Goal: Task Accomplishment & Management: Manage account settings

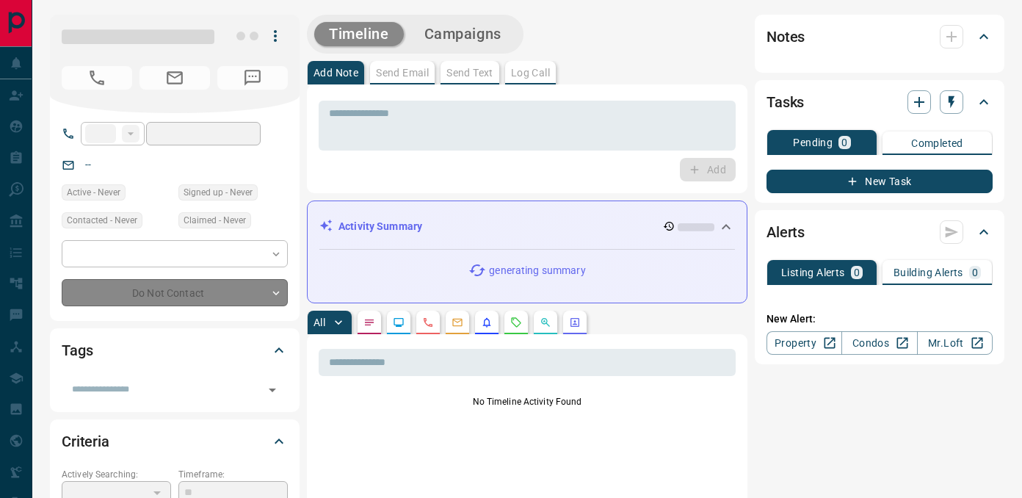
type input "**"
type input "**********"
type input "*"
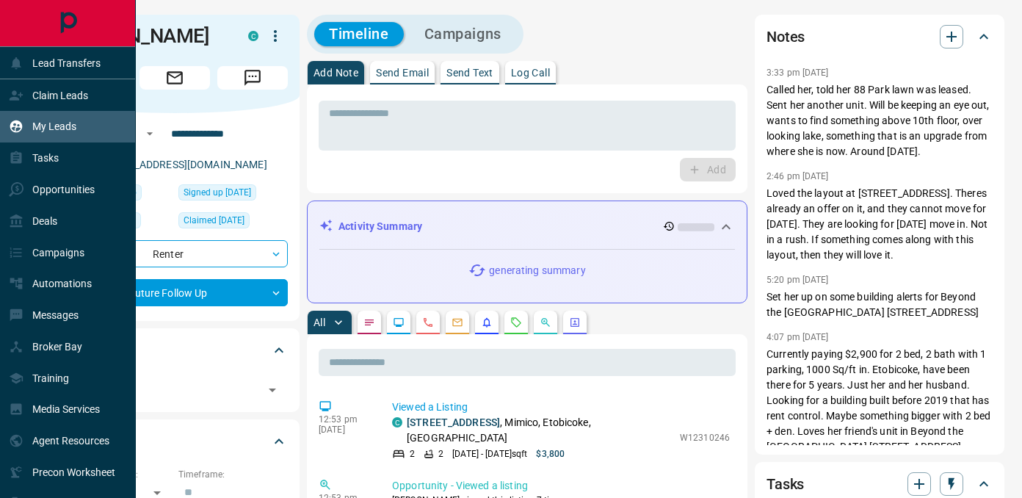
click at [47, 123] on p "My Leads" at bounding box center [54, 126] width 44 height 12
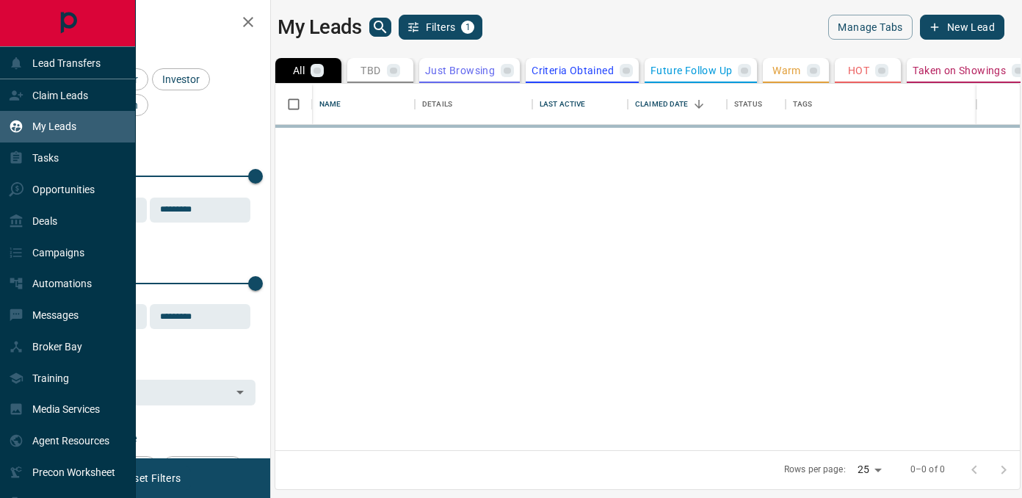
scroll to position [367, 745]
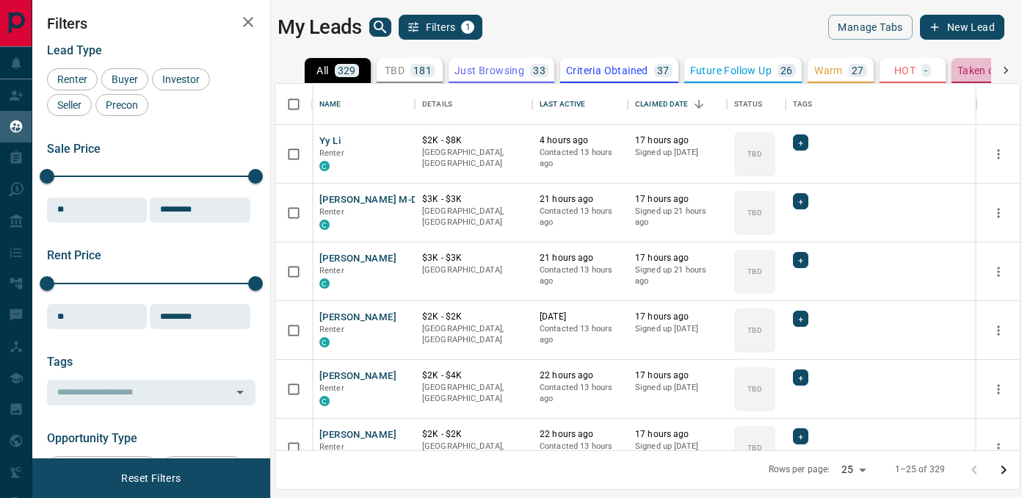
click at [957, 77] on button "Taken on Showings 4" at bounding box center [1013, 70] width 123 height 25
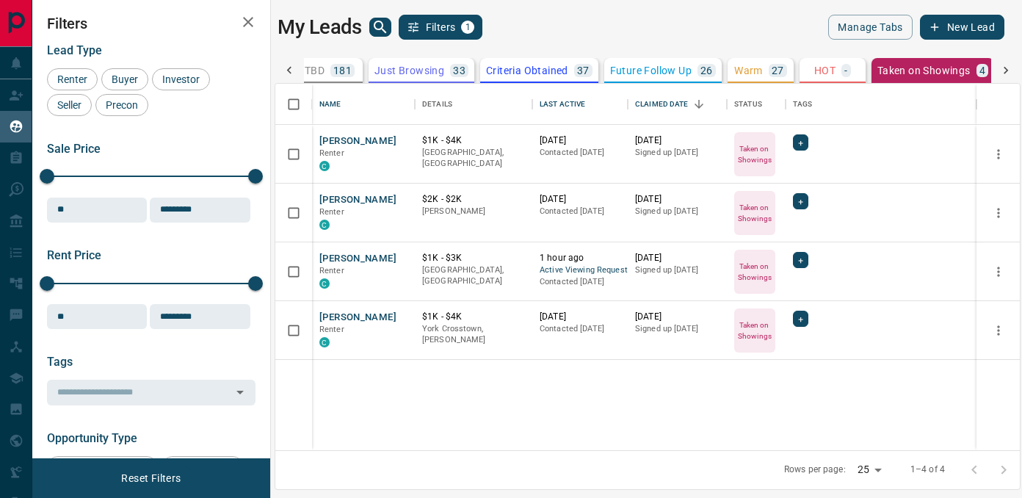
scroll to position [0, 82]
click at [752, 273] on p "Taken on Showings" at bounding box center [755, 272] width 38 height 22
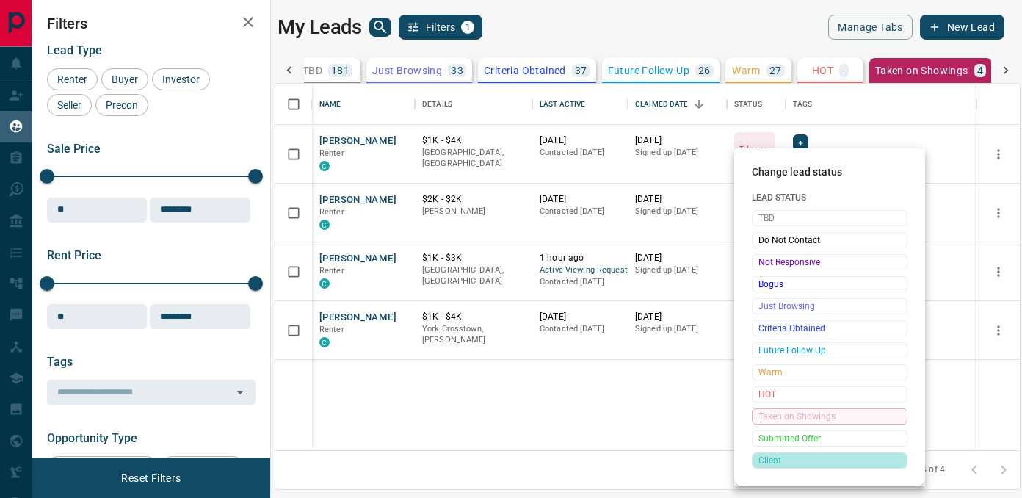
click at [781, 461] on span "Client" at bounding box center [830, 460] width 142 height 15
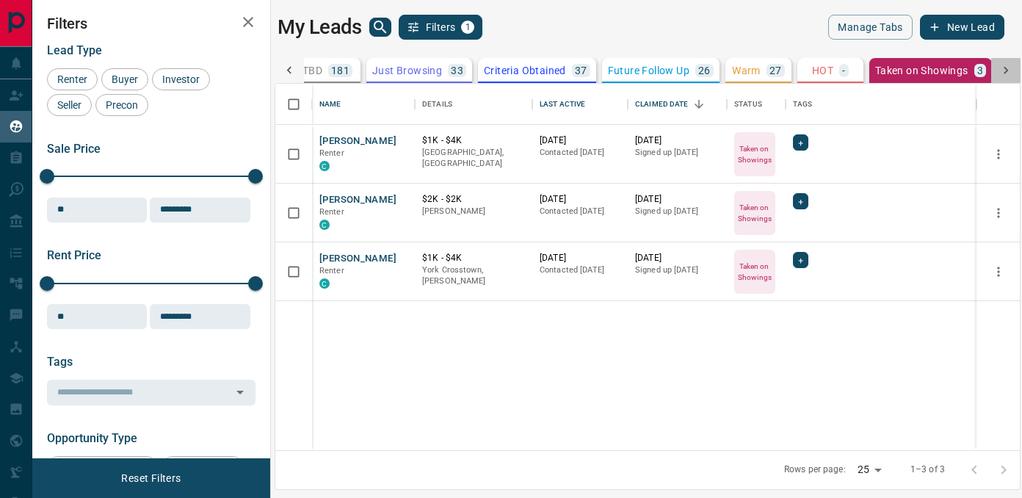
click at [1007, 79] on div at bounding box center [1006, 70] width 29 height 25
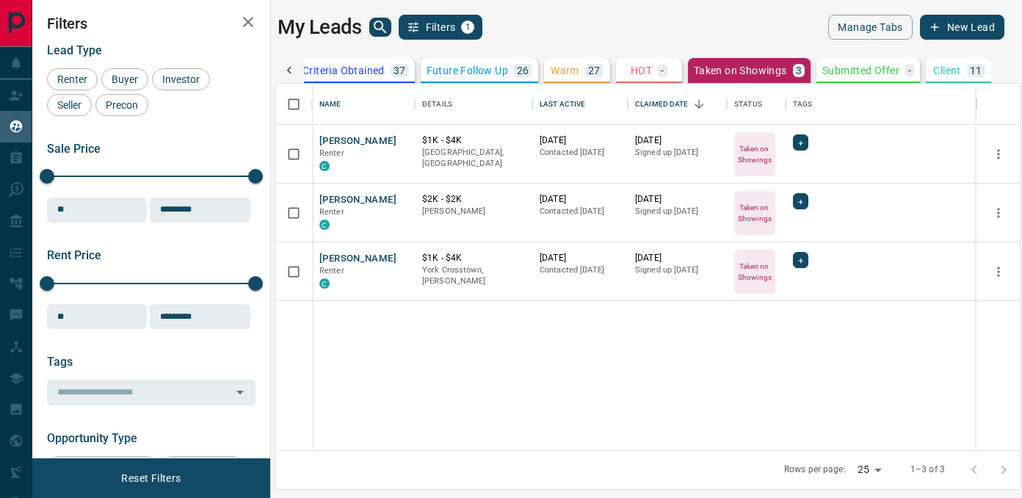
click at [945, 71] on p "Client" at bounding box center [947, 70] width 27 height 10
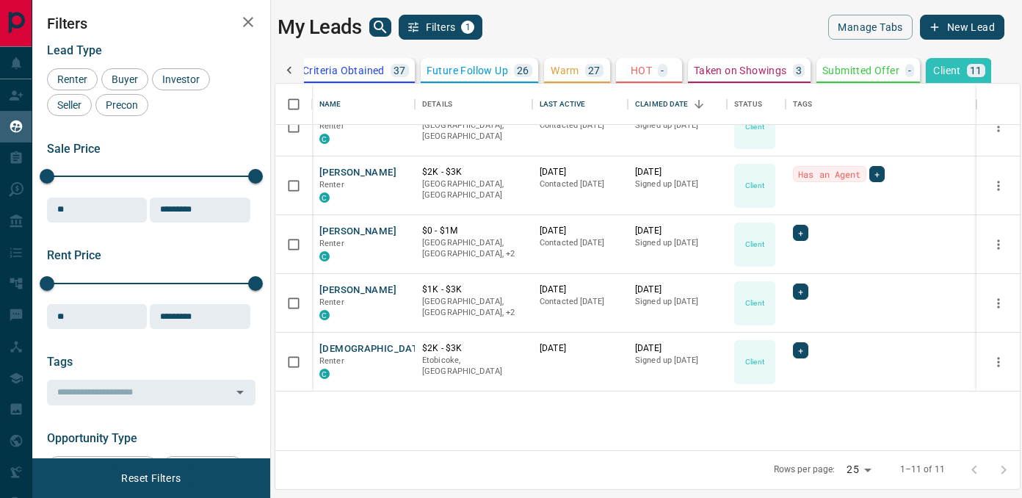
scroll to position [0, 0]
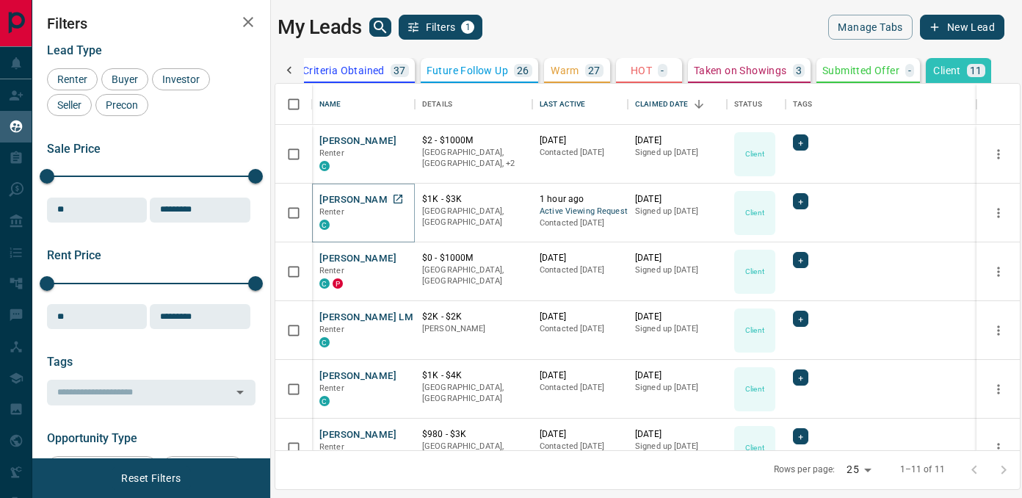
click at [347, 203] on button "[PERSON_NAME]" at bounding box center [358, 200] width 77 height 14
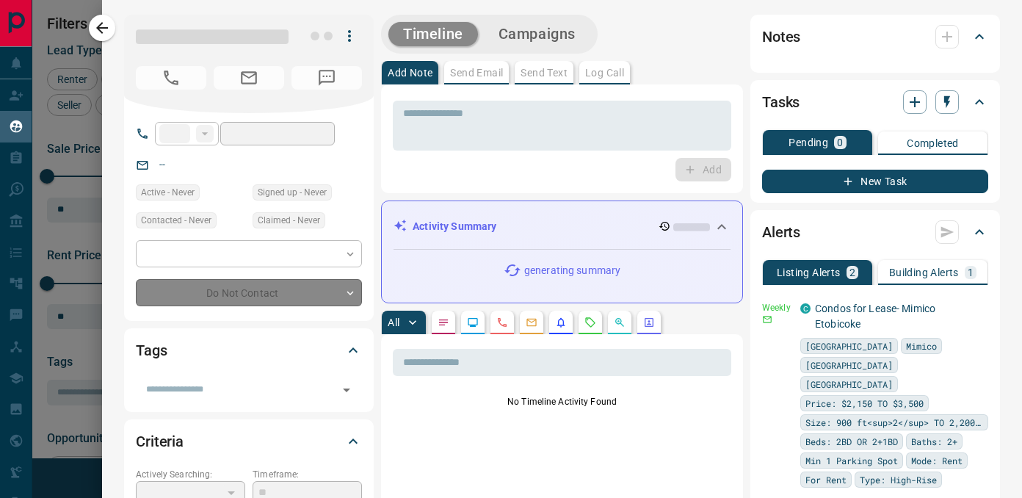
type input "**"
type input "**********"
type input "**"
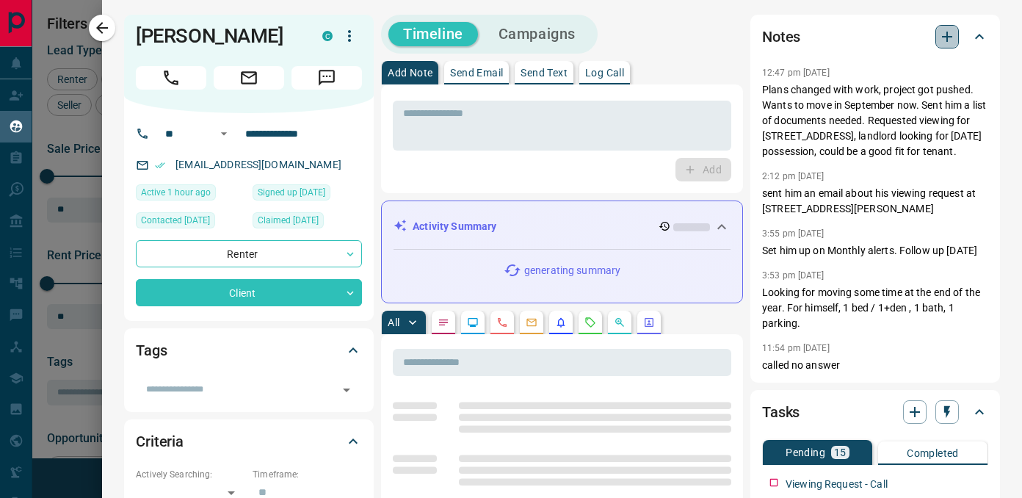
click at [945, 36] on icon "button" at bounding box center [947, 37] width 10 height 10
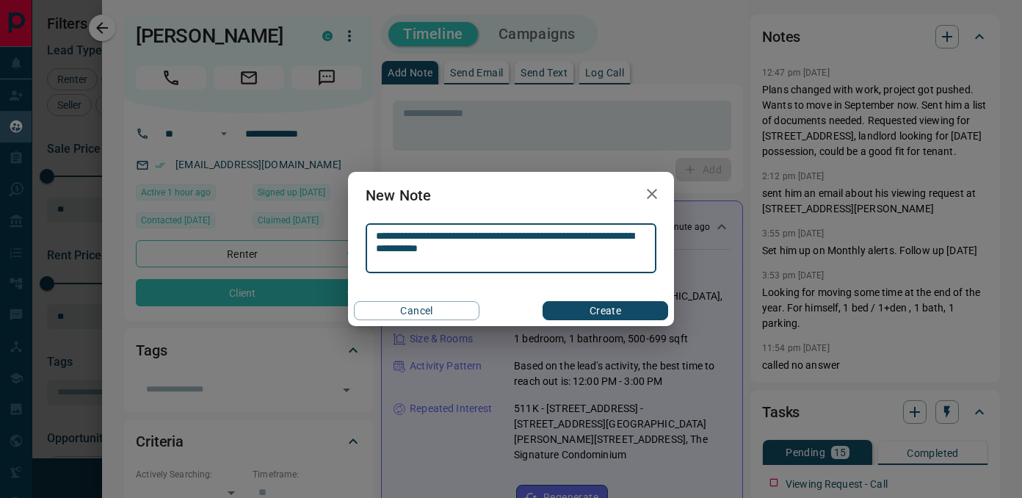
type textarea "**********"
click at [618, 306] on button "Create" at bounding box center [606, 310] width 126 height 19
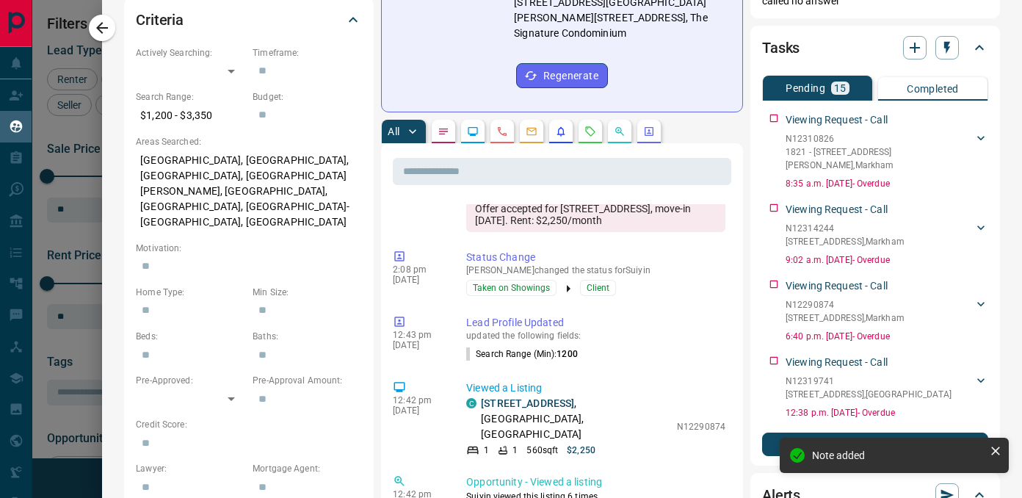
scroll to position [57, 0]
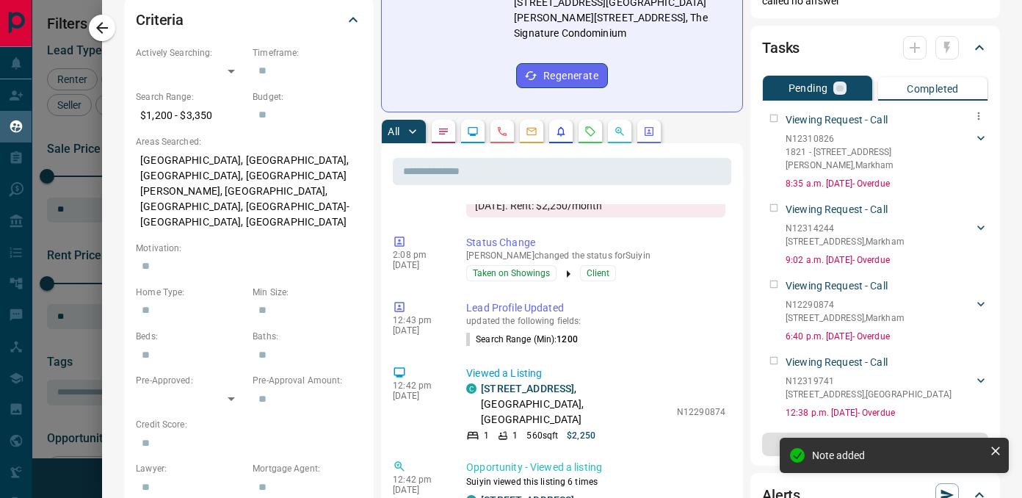
click at [772, 130] on div "Viewing Request - Call N12310826 1821 - [STREET_ADDRESS][PERSON_NAME][PERSON_NA…" at bounding box center [875, 149] width 226 height 84
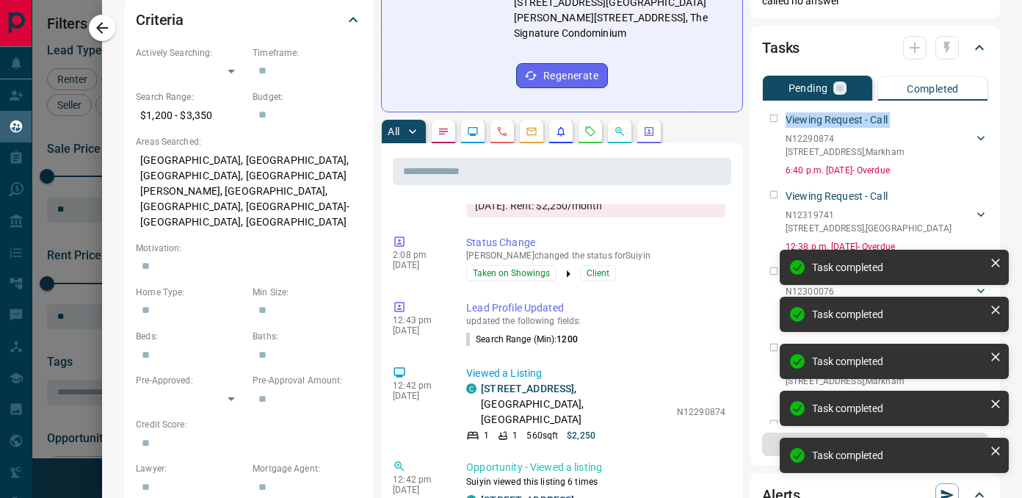
click at [772, 130] on div "Viewing Request - Call N12290874 [STREET_ADDRESS][GEOGRAPHIC_DATA][PERSON_NAME]…" at bounding box center [875, 142] width 226 height 71
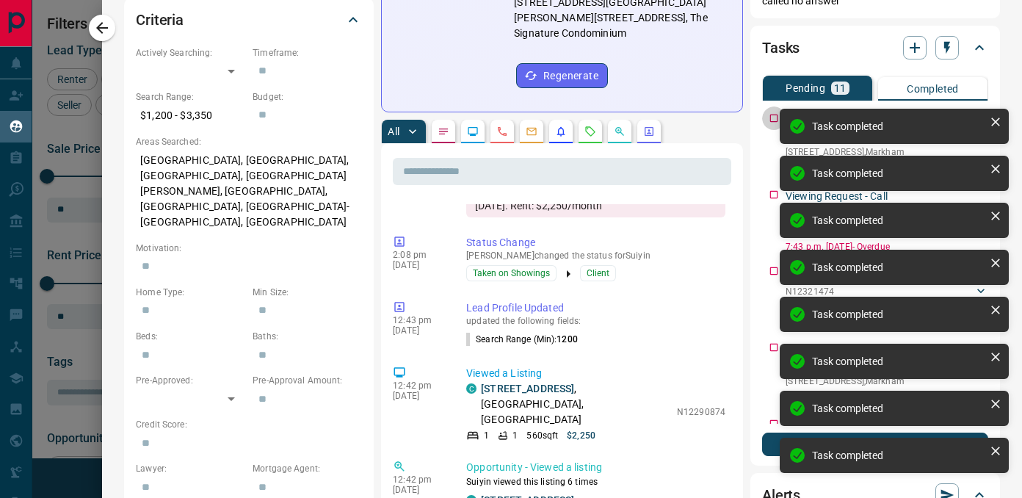
click at [772, 130] on div "Viewing Request - Call N12300076 [STREET_ADDRESS][PERSON_NAME] [PERSON_NAME] 64…" at bounding box center [875, 142] width 226 height 71
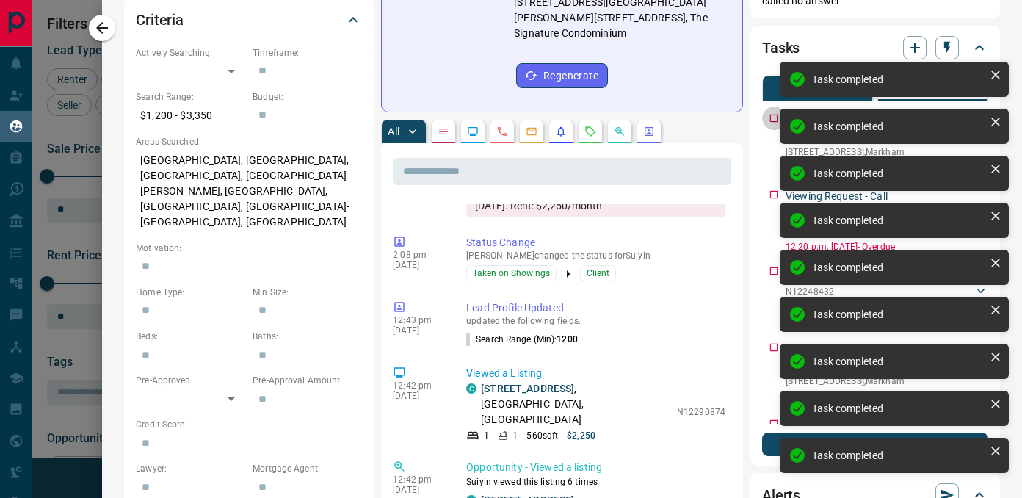
click at [772, 130] on div "Viewing Request - Call N12301878 [STREET_ADDRESS][GEOGRAPHIC_DATA][PERSON_NAME]…" at bounding box center [875, 142] width 226 height 71
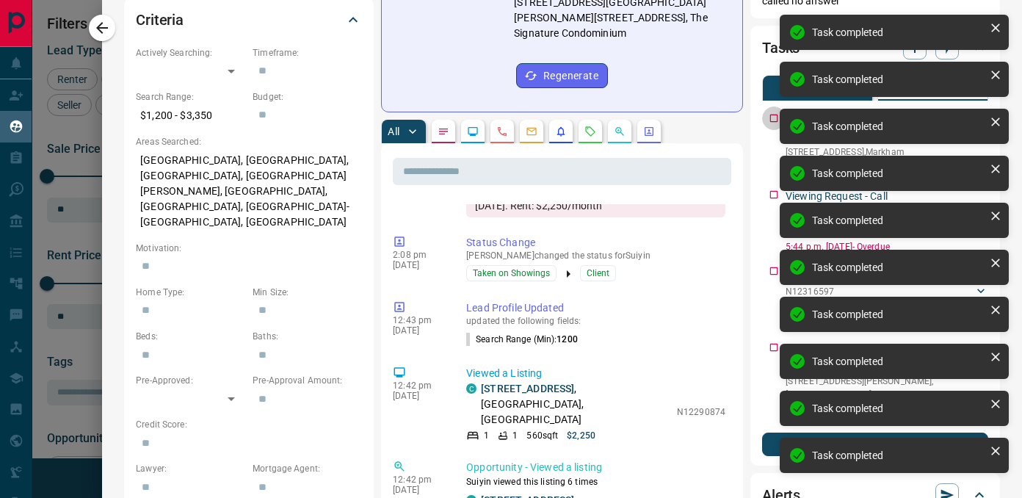
click at [772, 130] on div "Viewing Request - Call N12321474 [STREET_ADDRESS][GEOGRAPHIC_DATA][PERSON_NAME]…" at bounding box center [875, 142] width 226 height 71
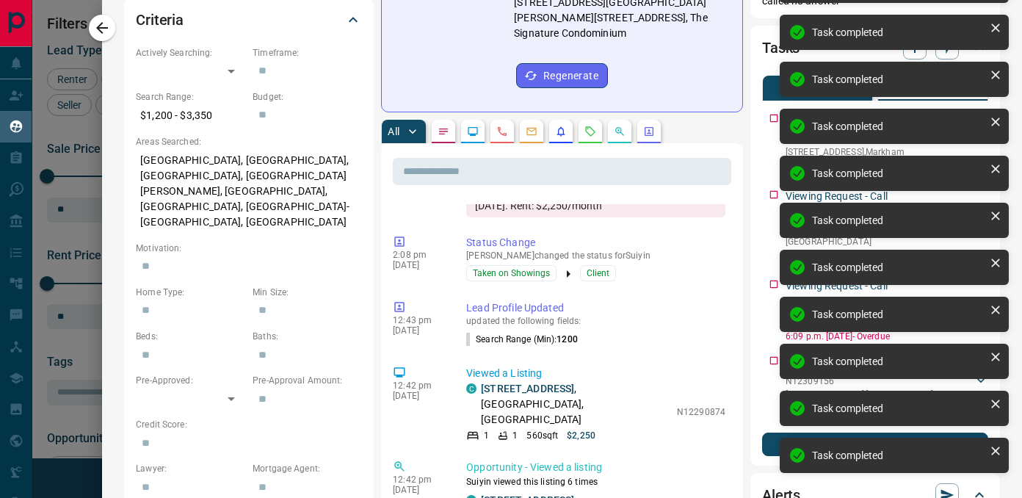
click at [772, 130] on div "Viewing Request - Call N12316597 [STREET_ADDRESS][GEOGRAPHIC_DATA][PERSON_NAME]…" at bounding box center [875, 142] width 226 height 71
click at [772, 130] on div "Viewing Request - Call N12321588 [STREET_ADDRESS][GEOGRAPHIC_DATA][PERSON_NAME]…" at bounding box center [875, 149] width 226 height 84
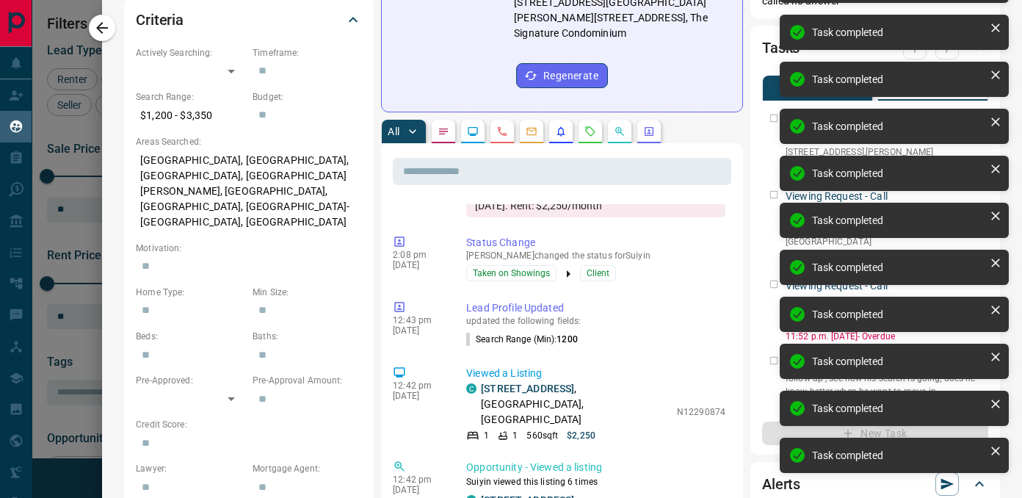
click at [772, 130] on div "Viewing Request - Call N12309156 [STREET_ADDRESS][GEOGRAPHIC_DATA][PERSON_NAME]…" at bounding box center [875, 142] width 226 height 71
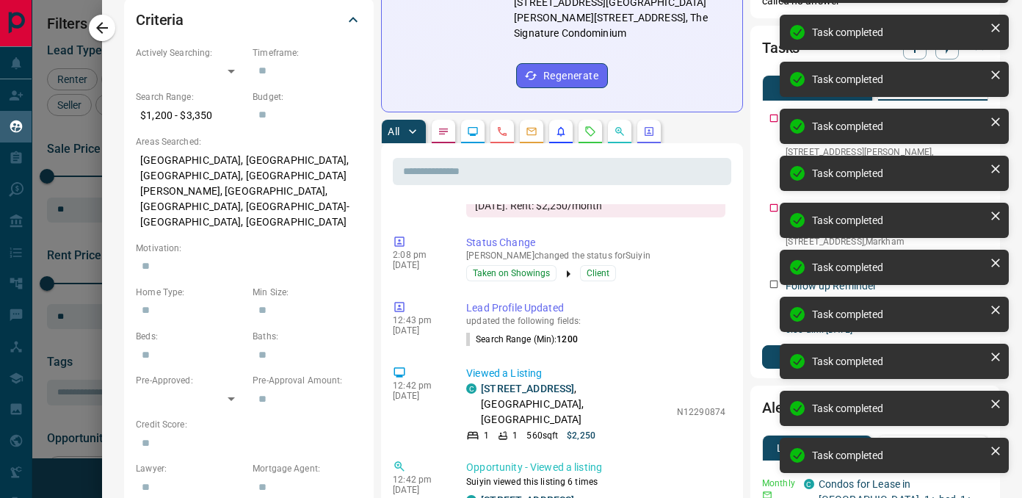
click at [772, 130] on div "Viewing Request - Call N12296312 605 - [STREET_ADDRESS][GEOGRAPHIC_DATA][PERSON…" at bounding box center [875, 149] width 226 height 84
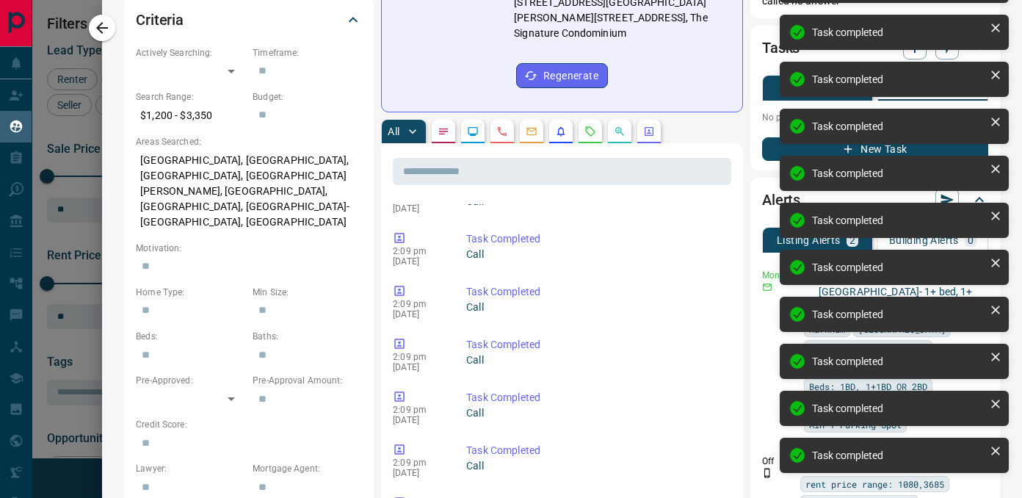
scroll to position [876, 0]
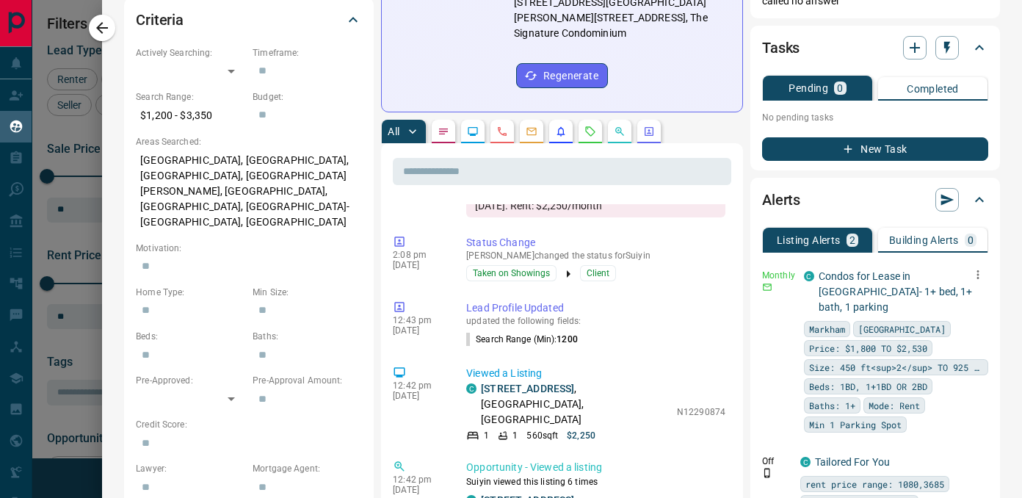
click at [981, 281] on icon "button" at bounding box center [978, 274] width 13 height 13
click at [957, 336] on link "Edit" at bounding box center [951, 340] width 32 height 14
click at [718, 253] on div at bounding box center [511, 249] width 1022 height 498
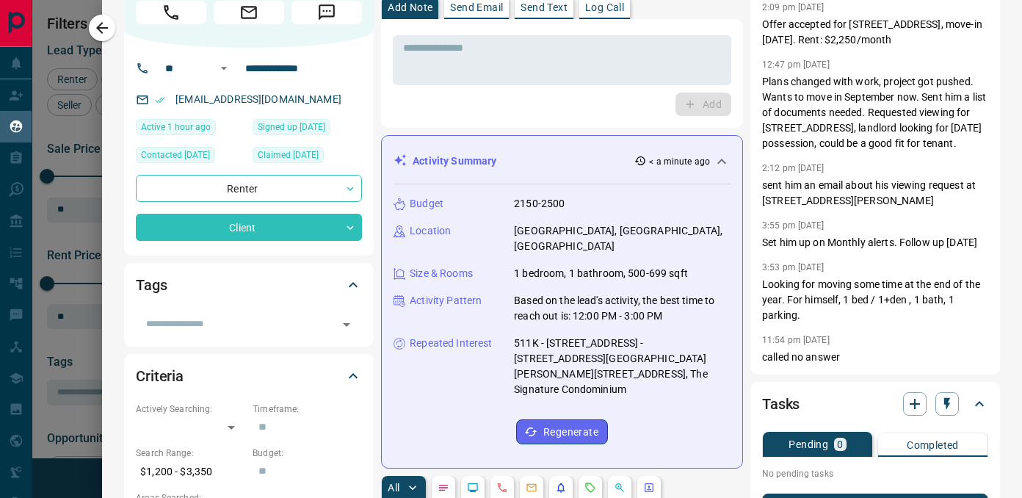
scroll to position [0, 0]
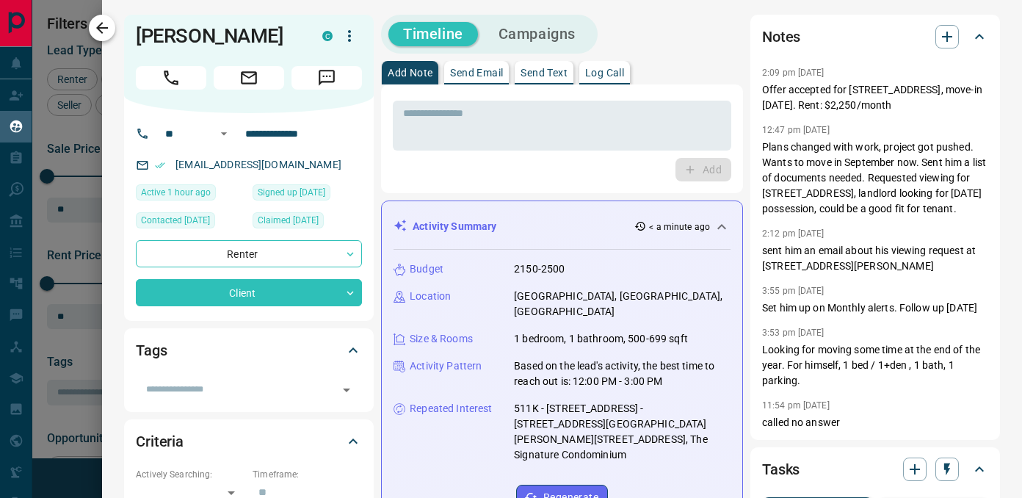
click at [104, 30] on icon "button" at bounding box center [102, 28] width 18 height 18
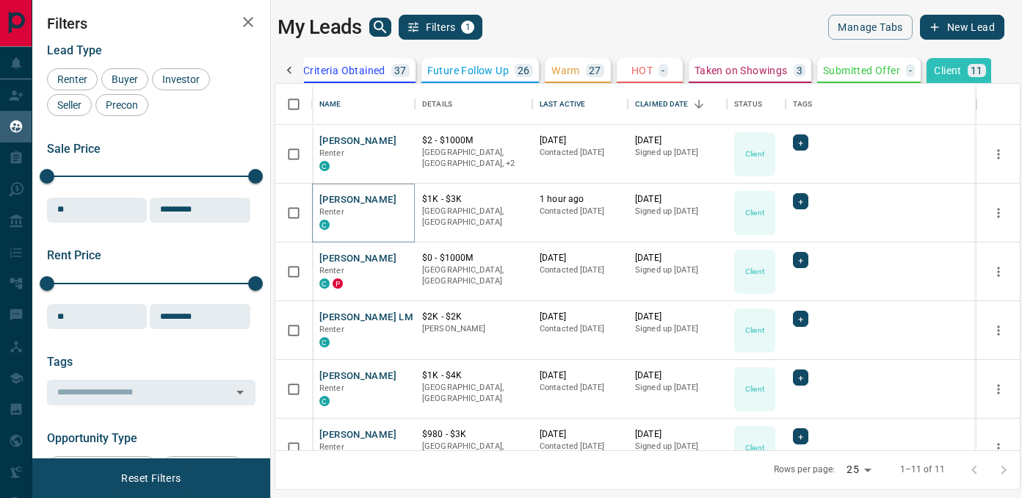
scroll to position [0, 264]
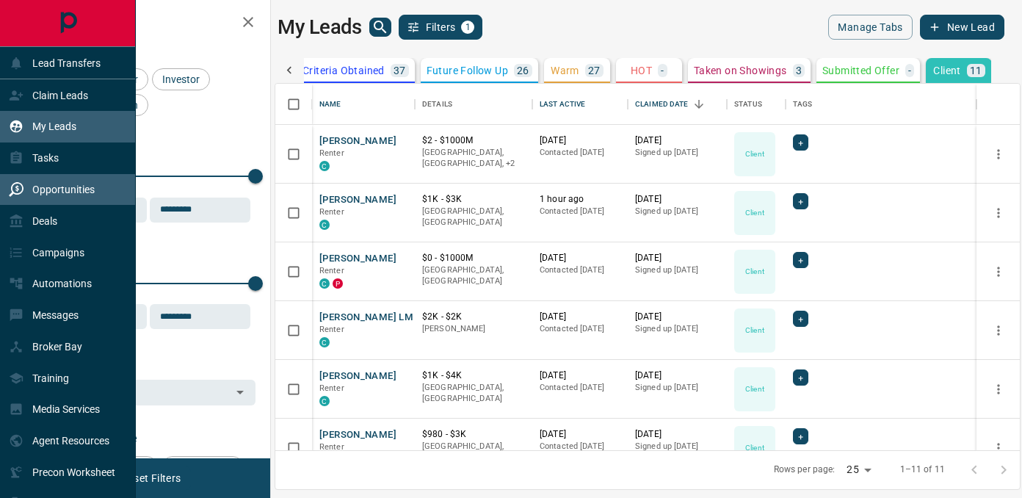
click at [47, 191] on p "Opportunities" at bounding box center [63, 190] width 62 height 12
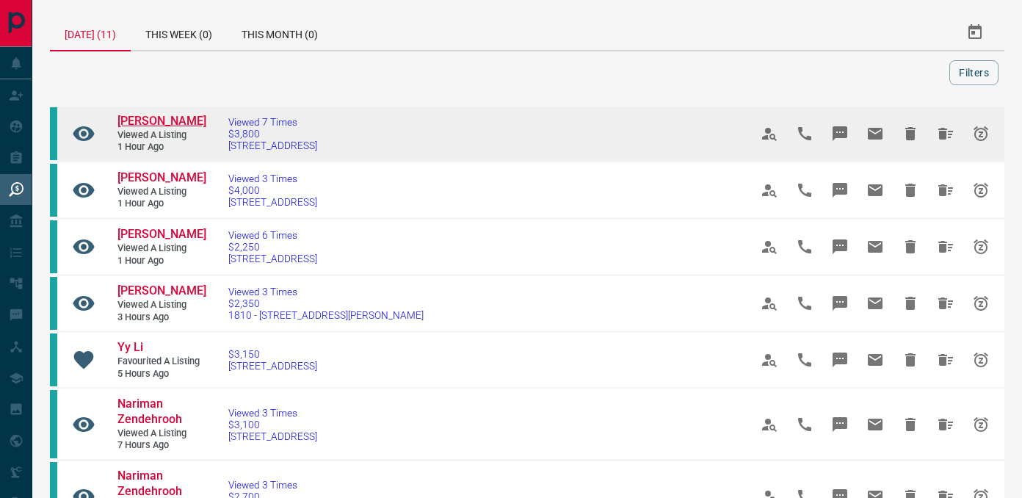
click at [186, 120] on span "[PERSON_NAME]" at bounding box center [162, 121] width 89 height 14
